Goal: Information Seeking & Learning: Compare options

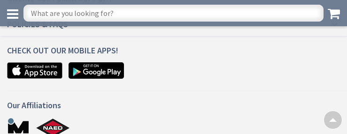
scroll to position [1205, 0]
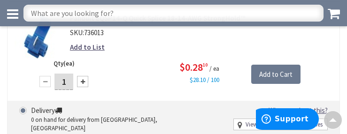
scroll to position [1951, 0]
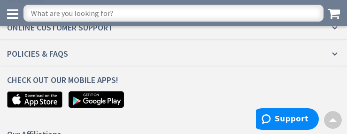
scroll to position [1973, 0]
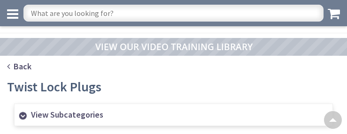
scroll to position [1220, 0]
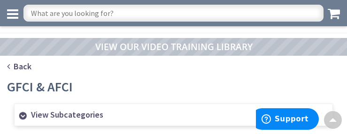
scroll to position [1003, 0]
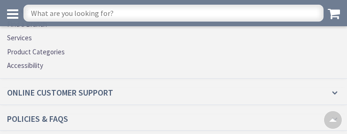
scroll to position [1988, 0]
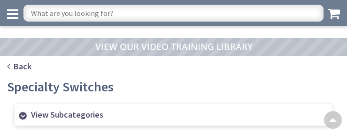
scroll to position [1198, 0]
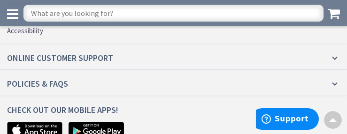
scroll to position [1657, 0]
